Goal: Task Accomplishment & Management: Complete application form

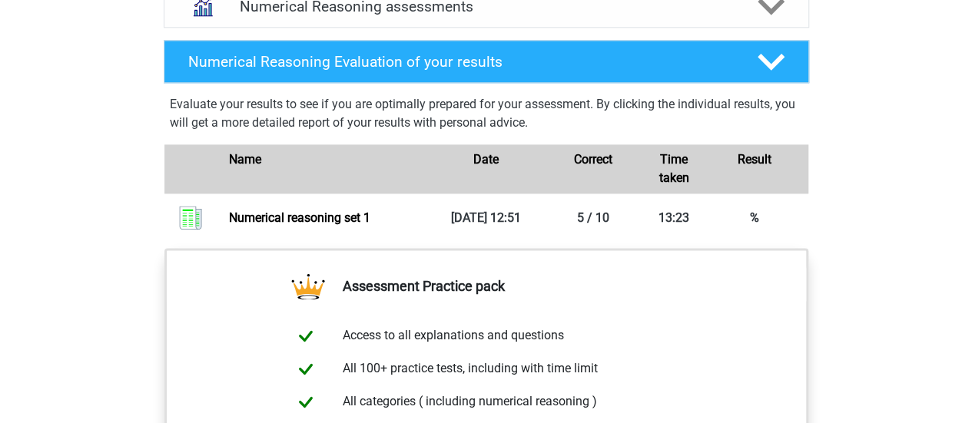
scroll to position [1025, 0]
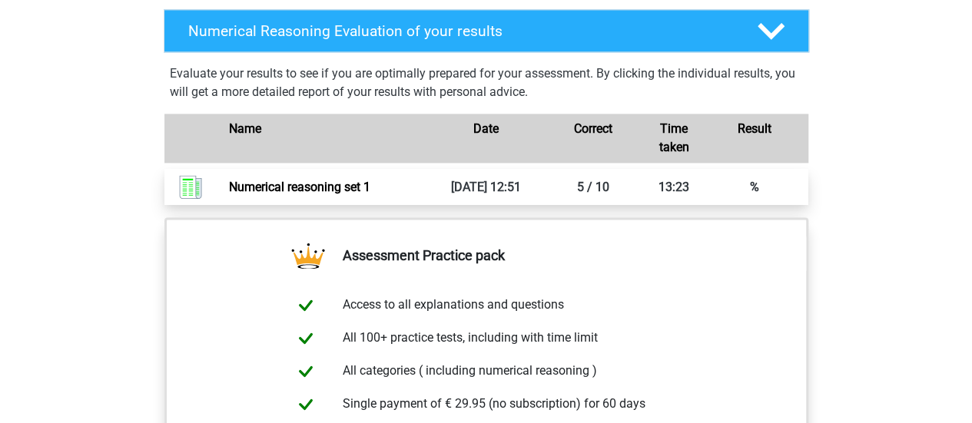
click at [370, 194] on link "Numerical reasoning set 1" at bounding box center [299, 187] width 141 height 15
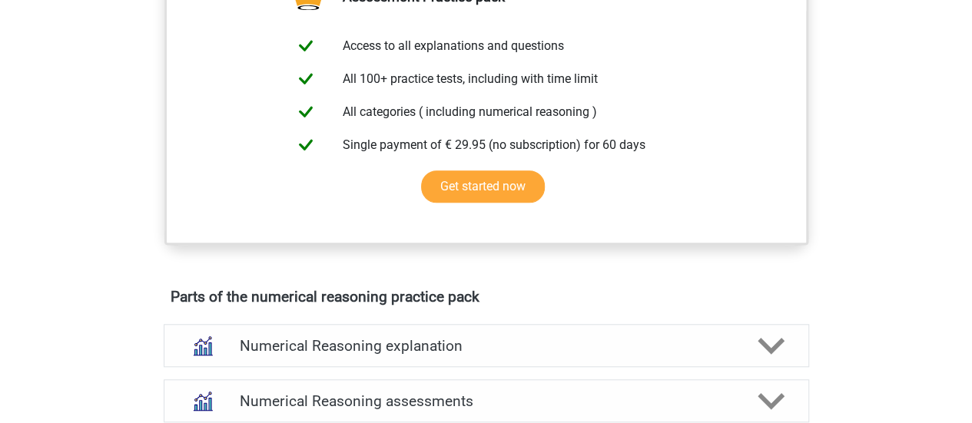
scroll to position [332, 0]
